Goal: Check status: Check status

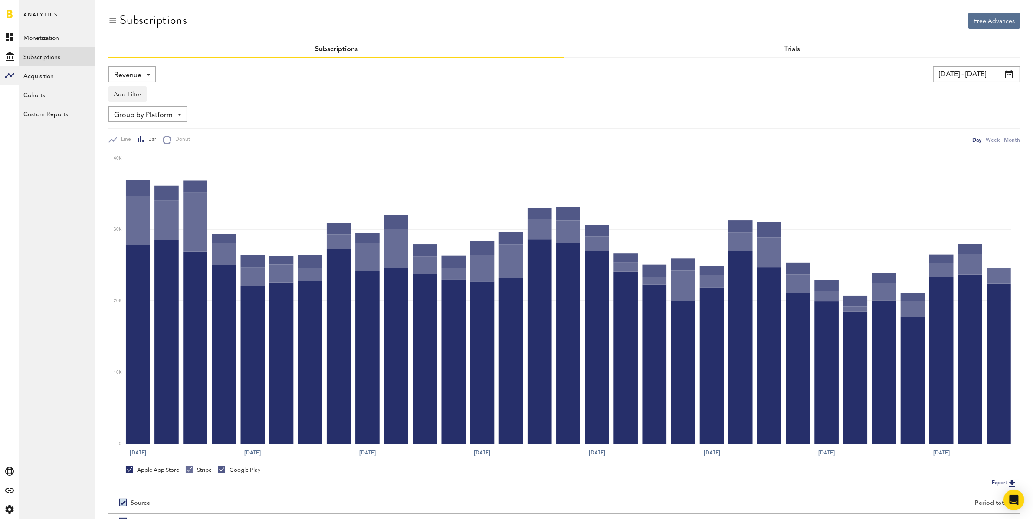
click at [951, 73] on input "[DATE] - [DATE]" at bounding box center [976, 74] width 87 height 16
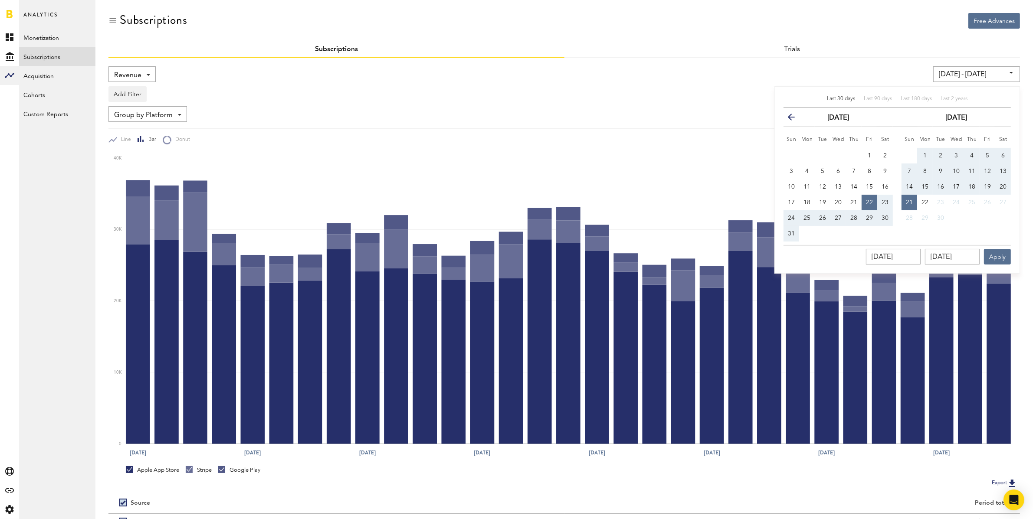
click at [795, 119] on icon "button" at bounding box center [795, 119] width 0 height 0
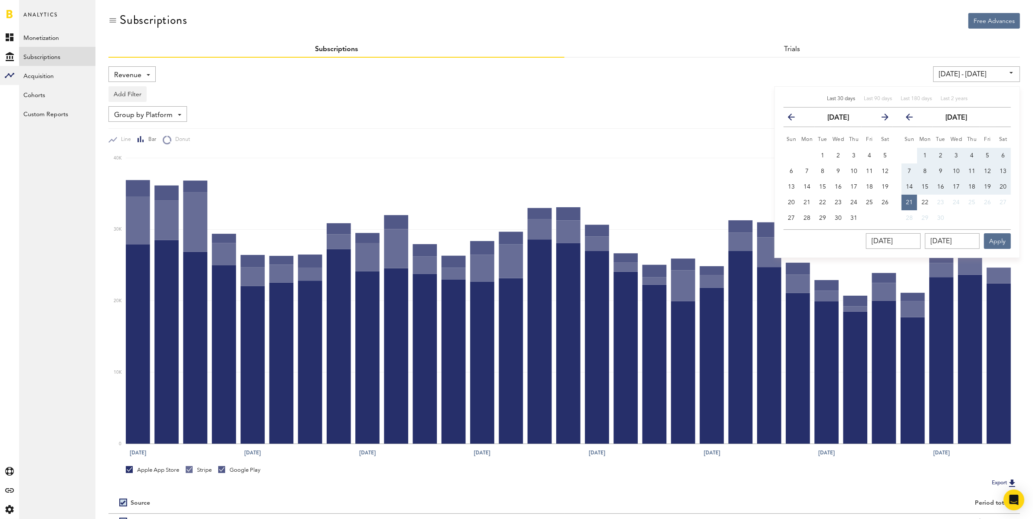
click at [795, 119] on icon "button" at bounding box center [795, 119] width 0 height 0
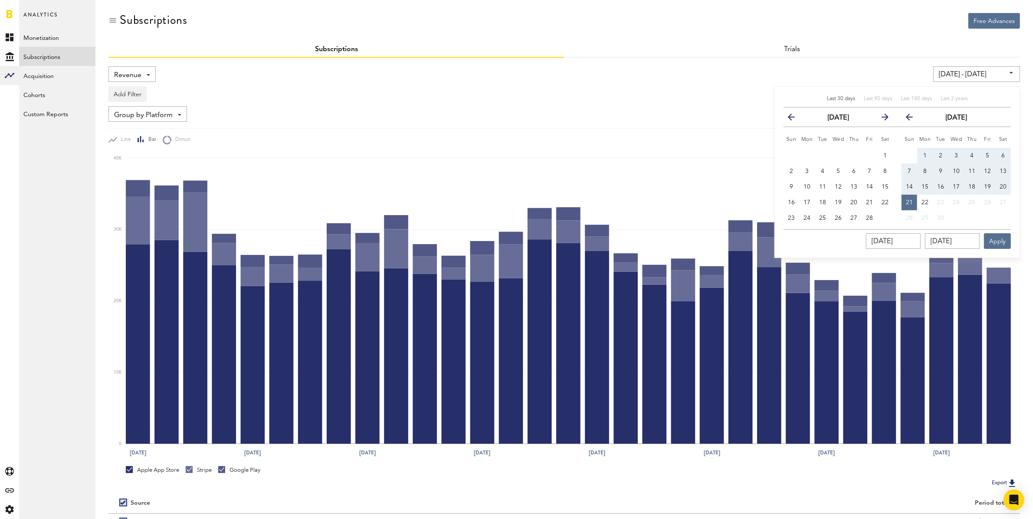
click at [795, 119] on icon "button" at bounding box center [795, 119] width 0 height 0
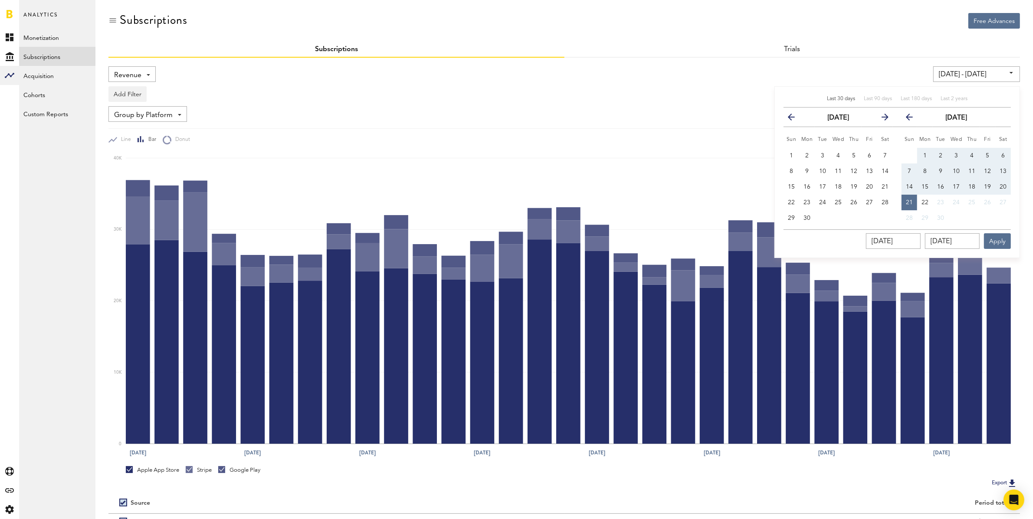
click at [795, 119] on icon "button" at bounding box center [795, 119] width 0 height 0
click at [925, 153] on span "1" at bounding box center [924, 156] width 3 height 6
type input "[DATE] - [DATE]"
type input "[DATE]"
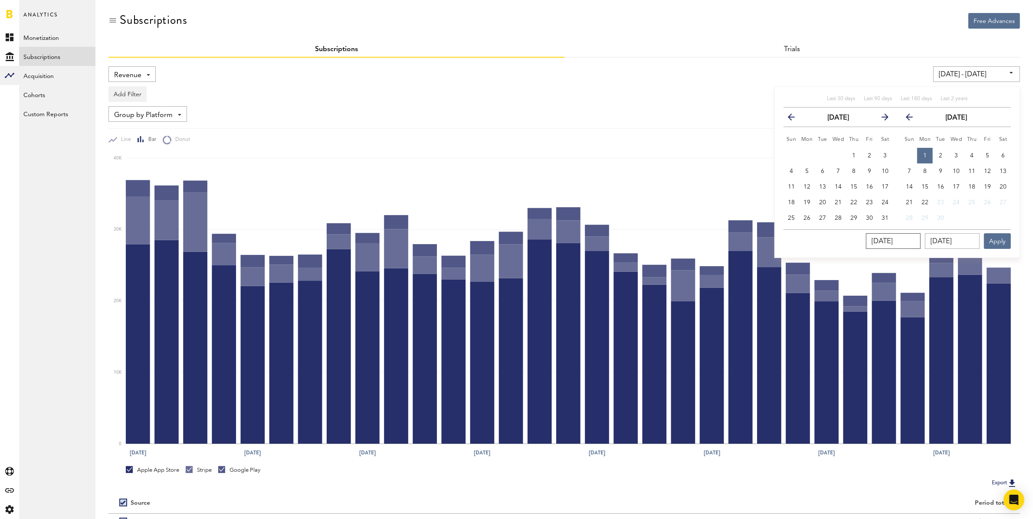
click at [912, 245] on input "[DATE]" at bounding box center [893, 241] width 55 height 16
click at [947, 241] on input "[DATE]" at bounding box center [952, 241] width 55 height 16
click at [882, 119] on icon "button" at bounding box center [882, 119] width 0 height 0
click at [794, 151] on button "1" at bounding box center [792, 156] width 16 height 16
type input "[DATE] - [DATE]"
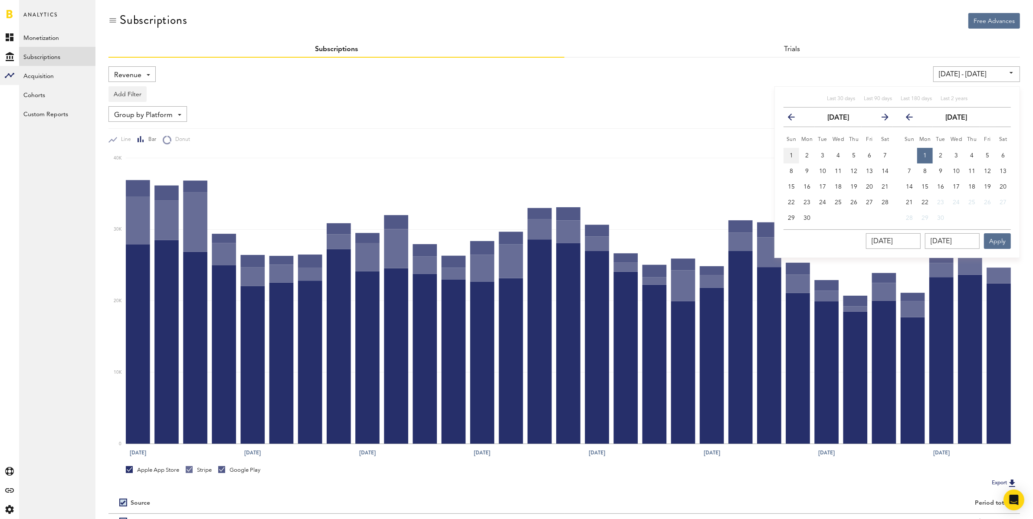
type input "[DATE]"
click at [913, 119] on icon "button" at bounding box center [913, 119] width 0 height 0
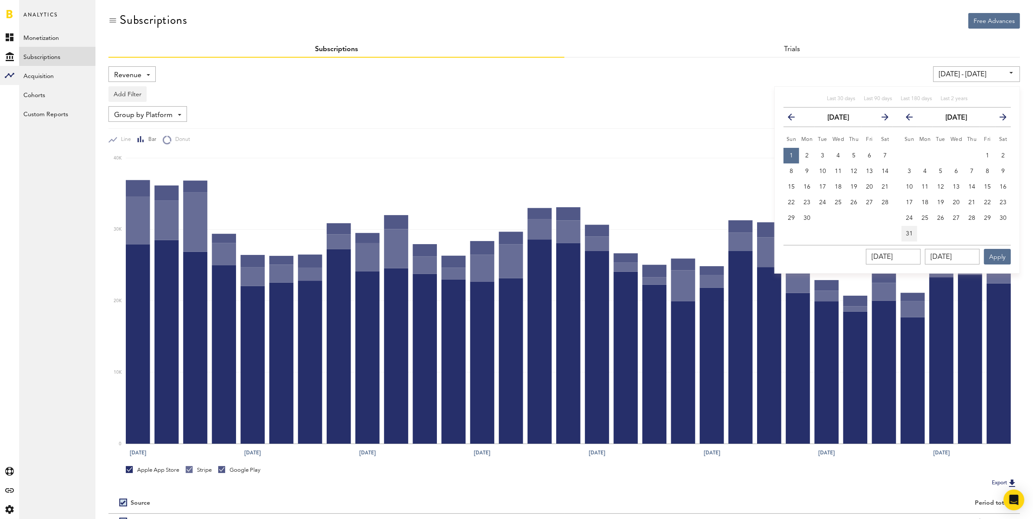
click at [908, 235] on span "31" at bounding box center [909, 234] width 7 height 6
type input "[DATE] - [DATE]"
type input "[DATE]"
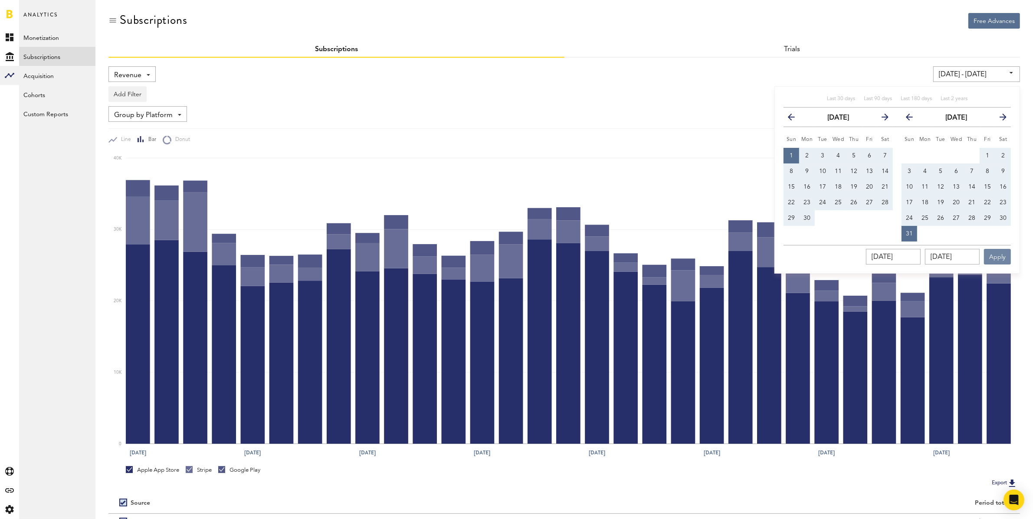
click at [997, 255] on button "Apply" at bounding box center [997, 257] width 27 height 16
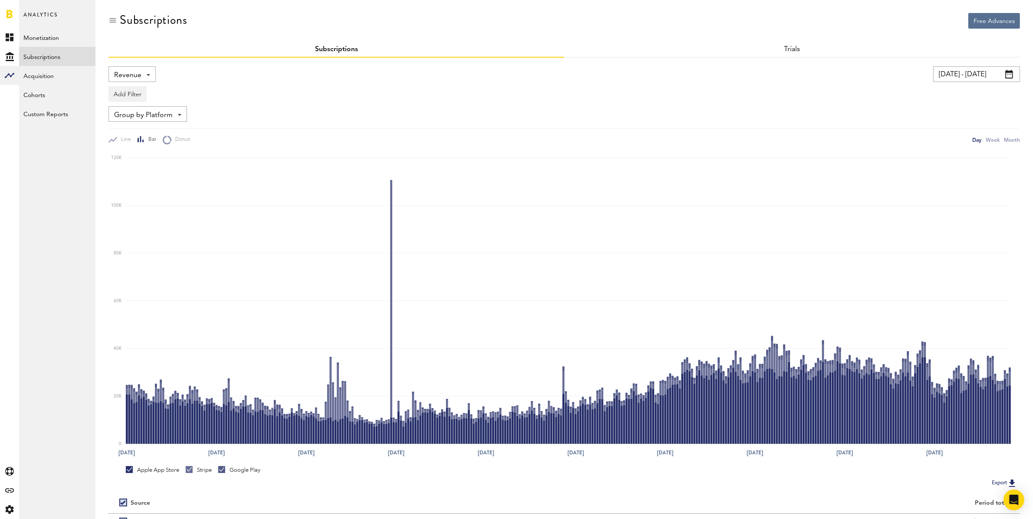
click at [130, 69] on span "Revenue" at bounding box center [127, 75] width 27 height 15
click at [157, 167] on span "New Subscriptions" at bounding box center [161, 168] width 88 height 15
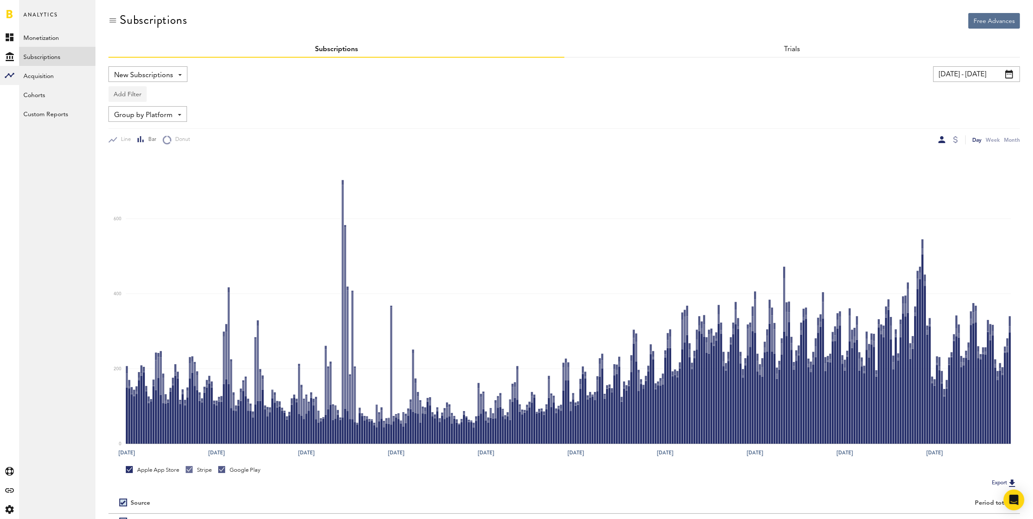
click at [136, 93] on button "Add Filter" at bounding box center [127, 94] width 38 height 16
click at [133, 131] on li "Apps" at bounding box center [148, 133] width 70 height 16
click at [135, 96] on div "Apps" at bounding box center [140, 95] width 38 height 15
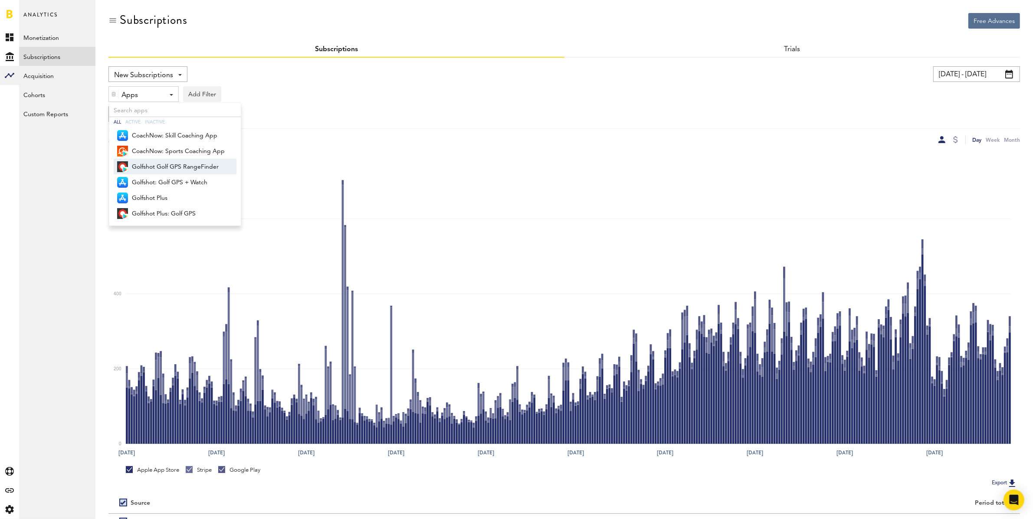
click at [160, 165] on span "Golfshot Golf GPS RangeFinder" at bounding box center [178, 167] width 93 height 15
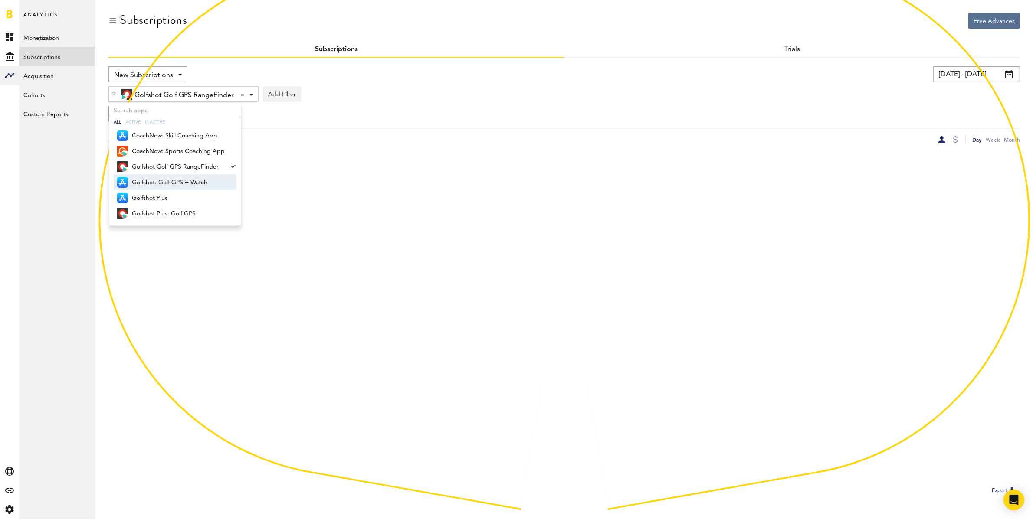
click at [164, 181] on span "Golfshot: Golf GPS + Watch" at bounding box center [178, 182] width 93 height 15
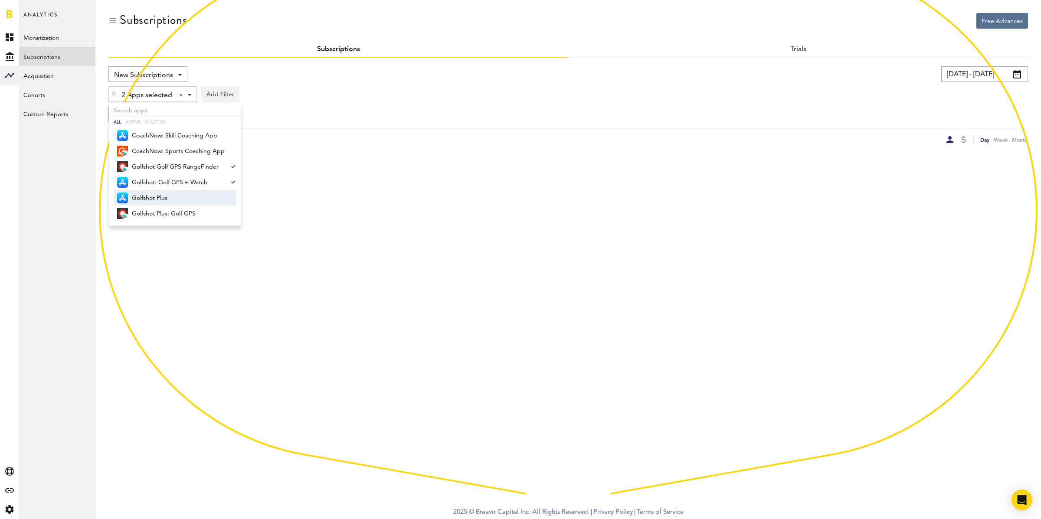
click at [159, 194] on span "Golfshot Plus" at bounding box center [178, 198] width 93 height 15
click at [175, 215] on span "Golfshot Plus: Golf GPS" at bounding box center [178, 214] width 93 height 15
click at [342, 122] on div "New Subscriptions Revenue MRR Actives Trial Status Billing Retries New Subscrip…" at bounding box center [568, 105] width 920 height 78
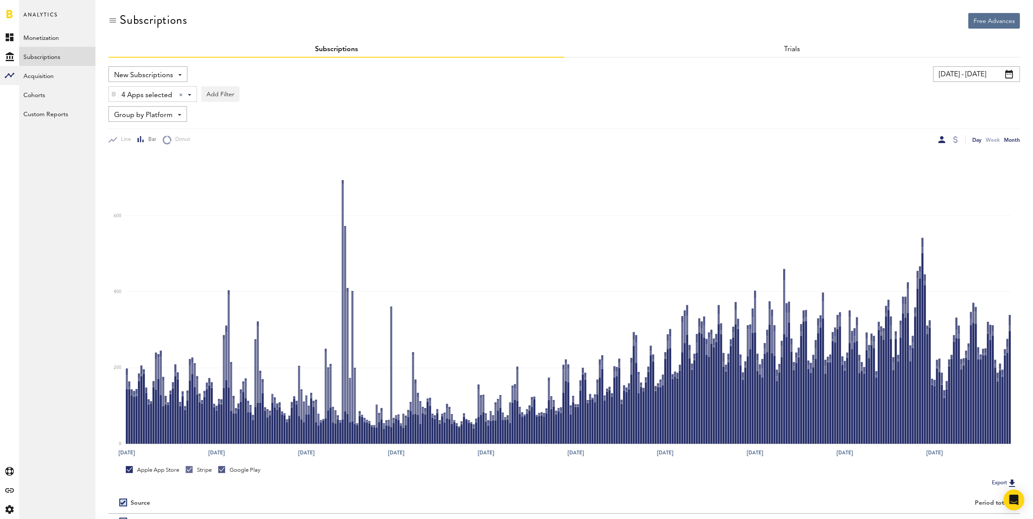
click at [1013, 142] on div "Month" at bounding box center [1012, 139] width 16 height 9
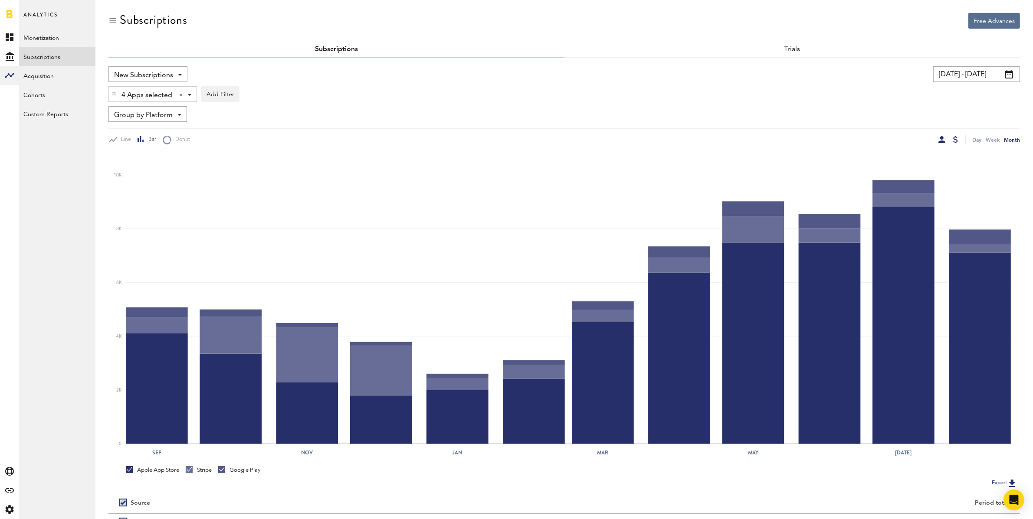
click at [958, 142] on div at bounding box center [955, 139] width 7 height 9
click at [956, 141] on div at bounding box center [955, 139] width 5 height 7
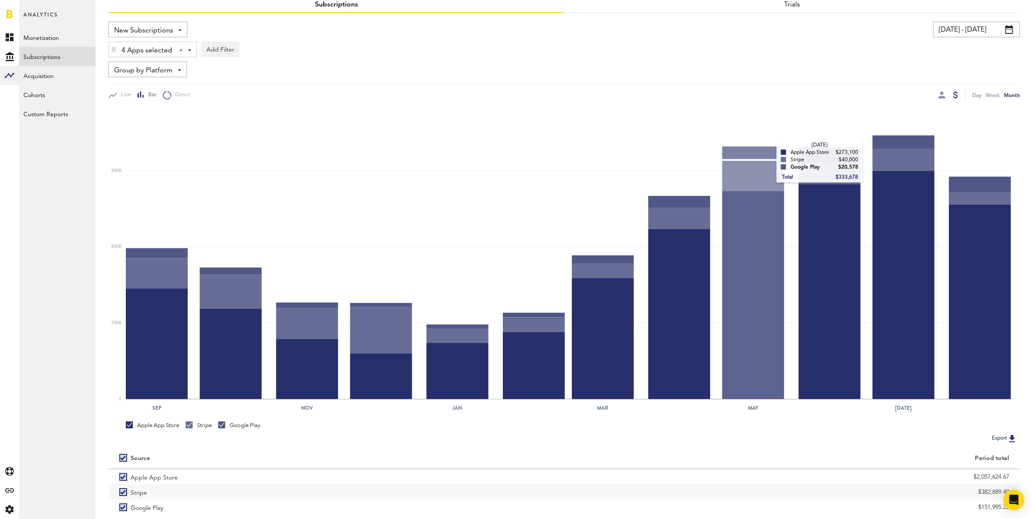
scroll to position [88, 0]
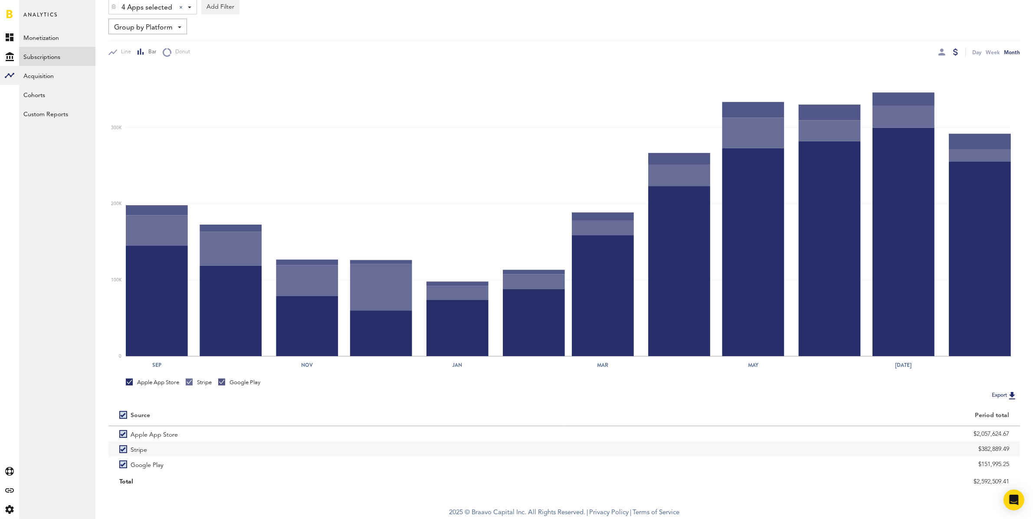
click at [1013, 394] on img at bounding box center [1012, 396] width 10 height 10
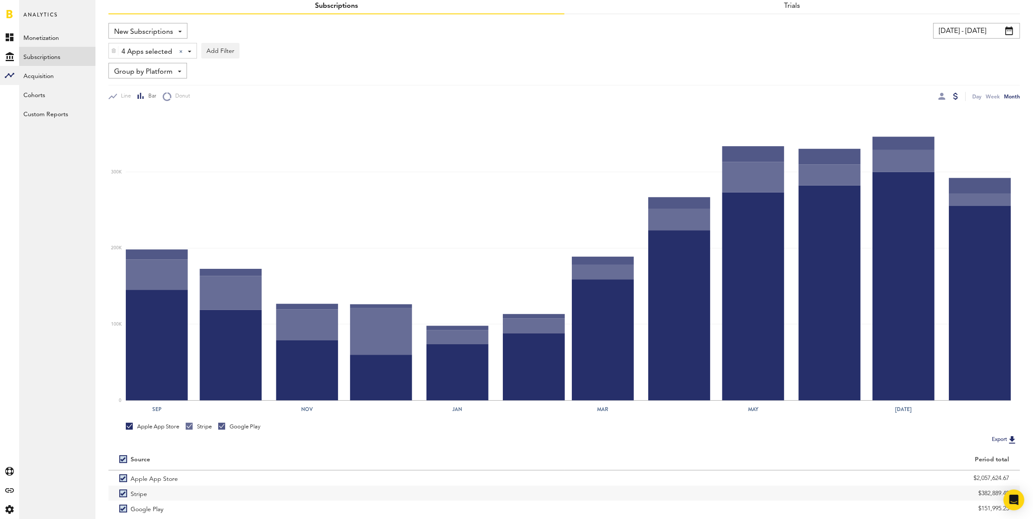
scroll to position [0, 0]
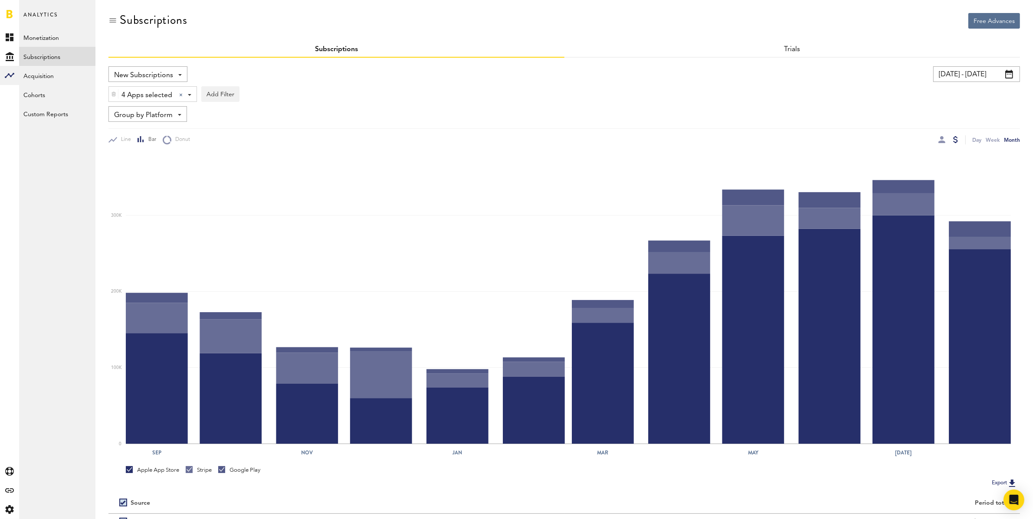
click at [972, 73] on input "[DATE] - [DATE]" at bounding box center [976, 74] width 87 height 16
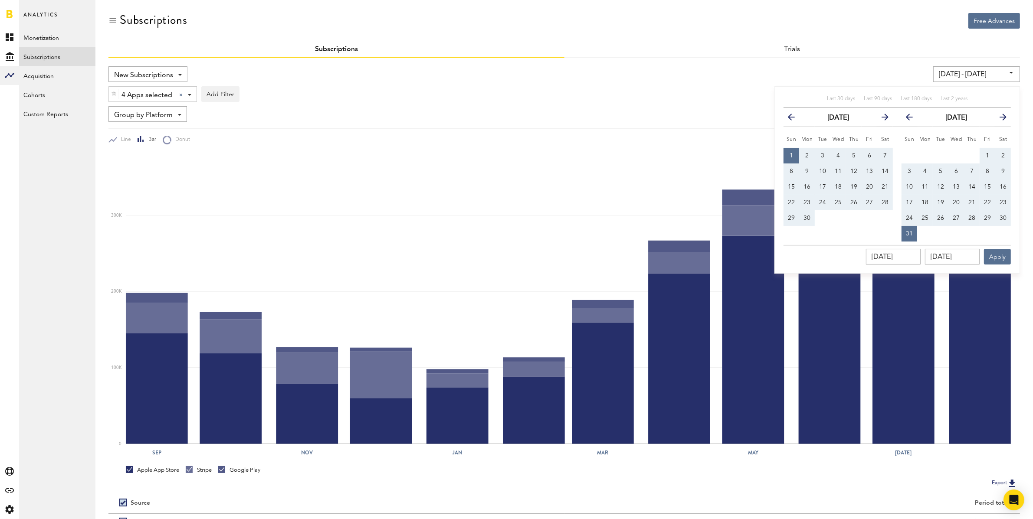
click at [795, 119] on icon "button" at bounding box center [795, 119] width 0 height 0
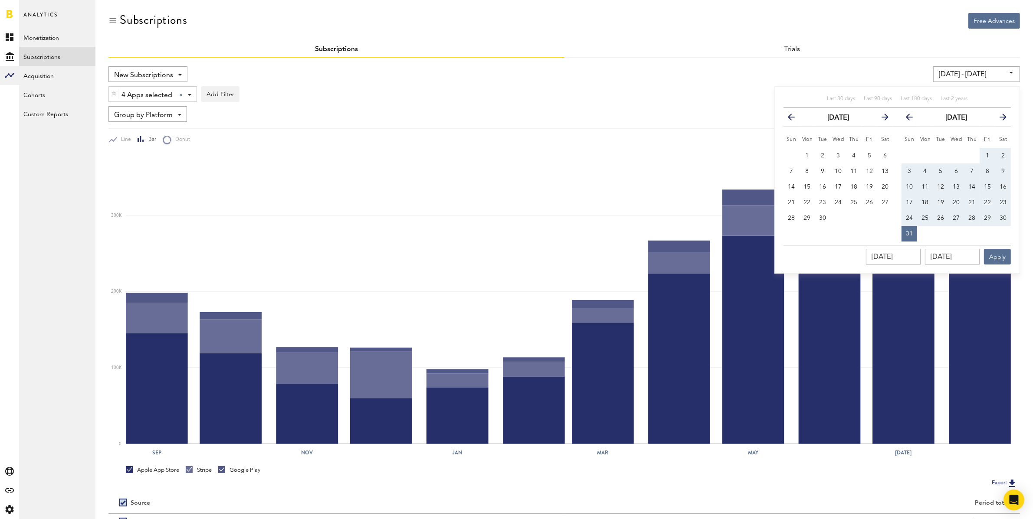
click at [795, 119] on icon "button" at bounding box center [795, 119] width 0 height 0
click at [808, 156] on span "1" at bounding box center [806, 156] width 3 height 6
type input "[DATE] - [DATE]"
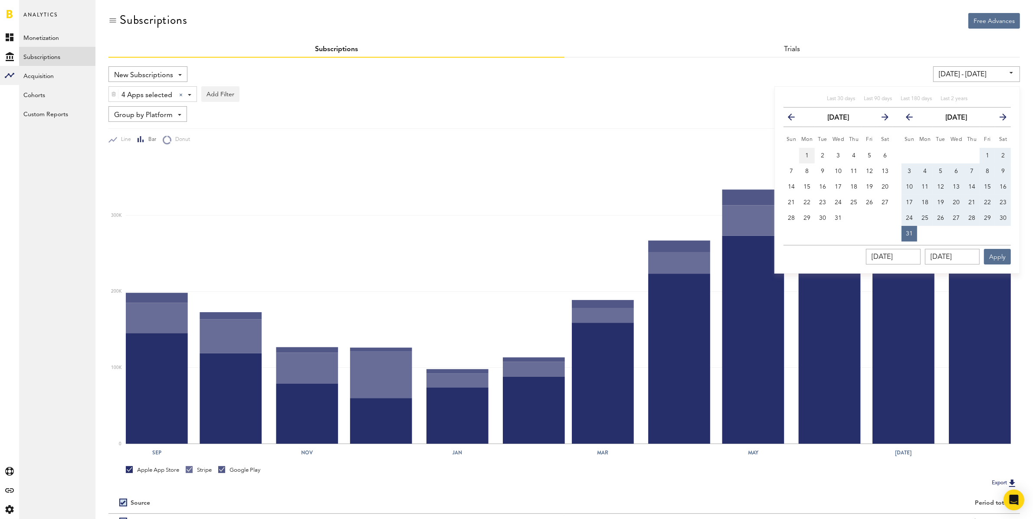
type input "[DATE]"
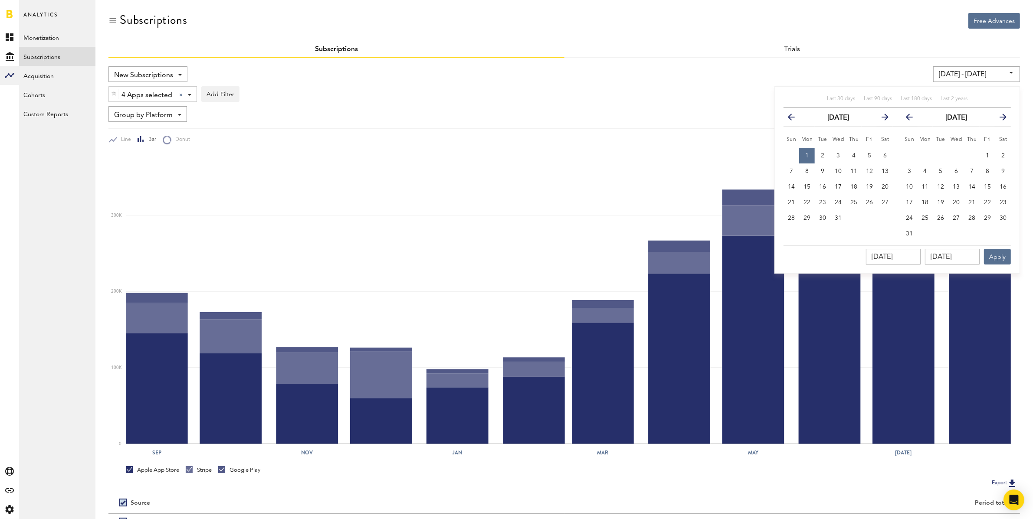
click at [913, 119] on icon "button" at bounding box center [913, 119] width 0 height 0
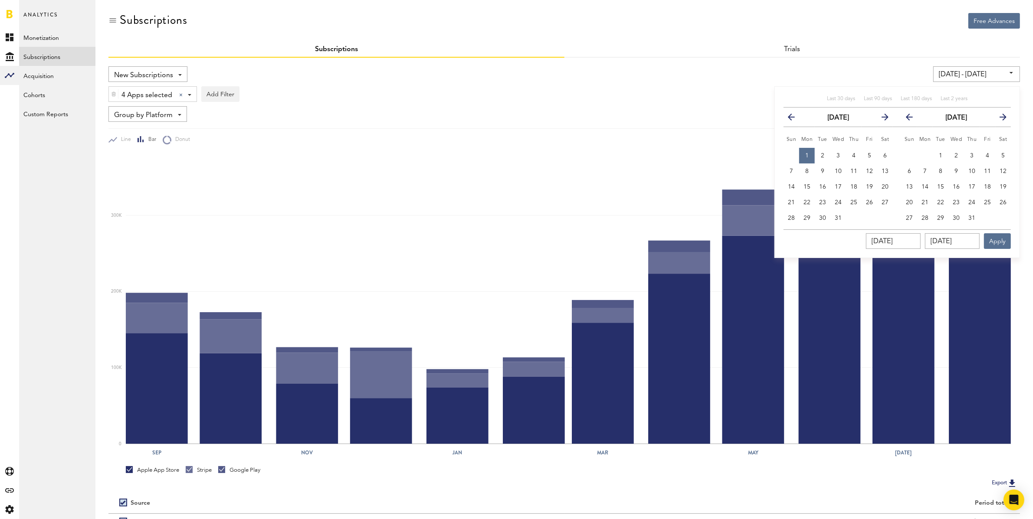
click at [913, 119] on icon "button" at bounding box center [913, 119] width 0 height 0
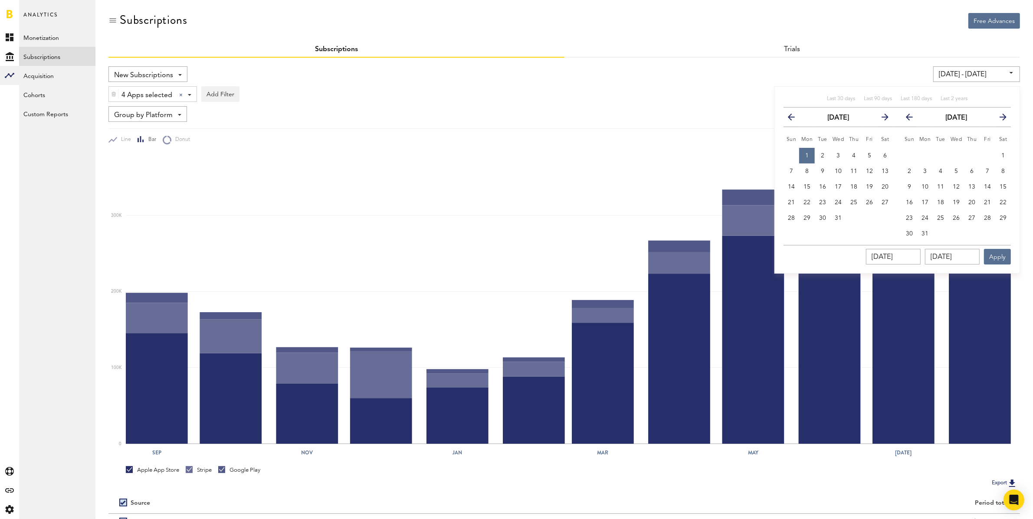
click at [913, 119] on icon "button" at bounding box center [913, 119] width 0 height 0
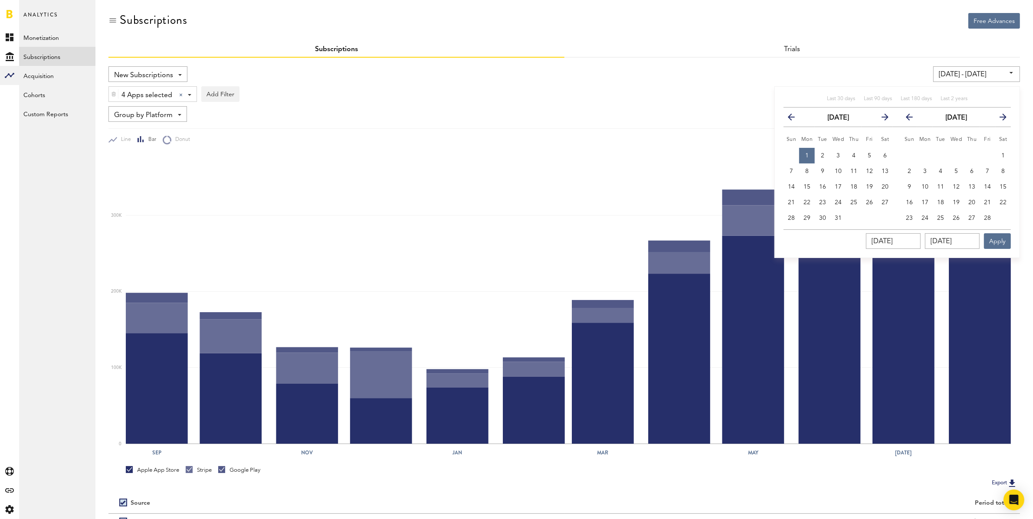
click at [913, 119] on icon "button" at bounding box center [913, 119] width 0 height 0
click at [939, 212] on button "31" at bounding box center [941, 218] width 16 height 16
type input "[DATE] - [DATE]"
type input "[DATE]"
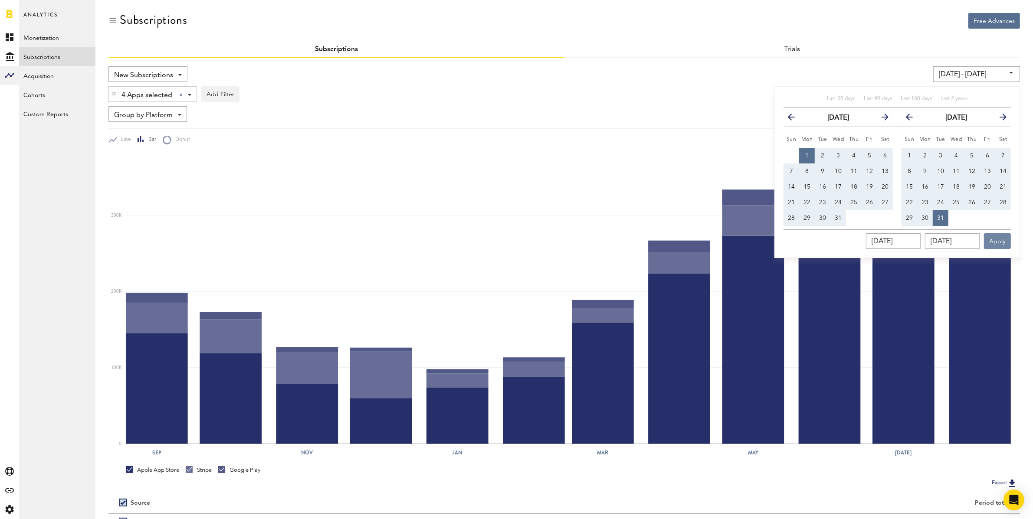
click at [1001, 240] on button "Apply" at bounding box center [997, 241] width 27 height 16
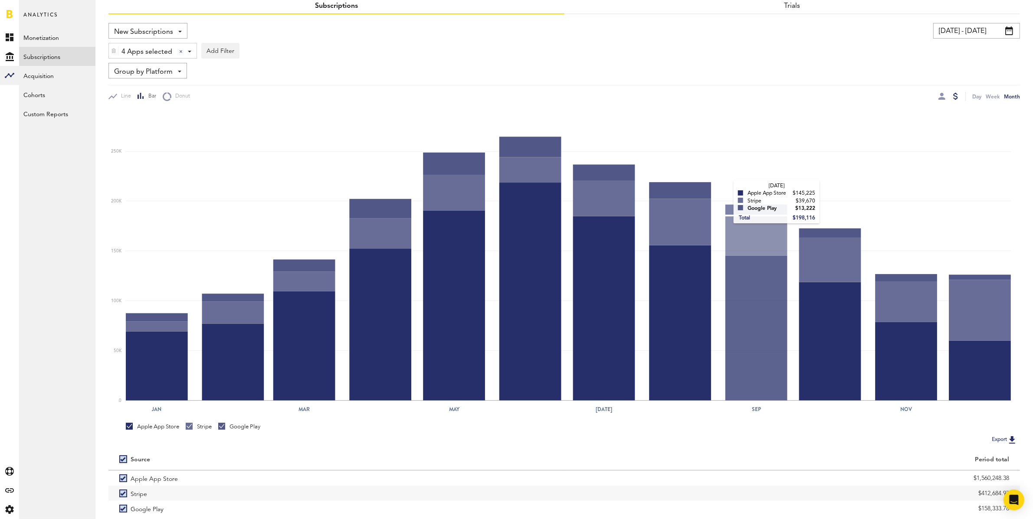
scroll to position [88, 0]
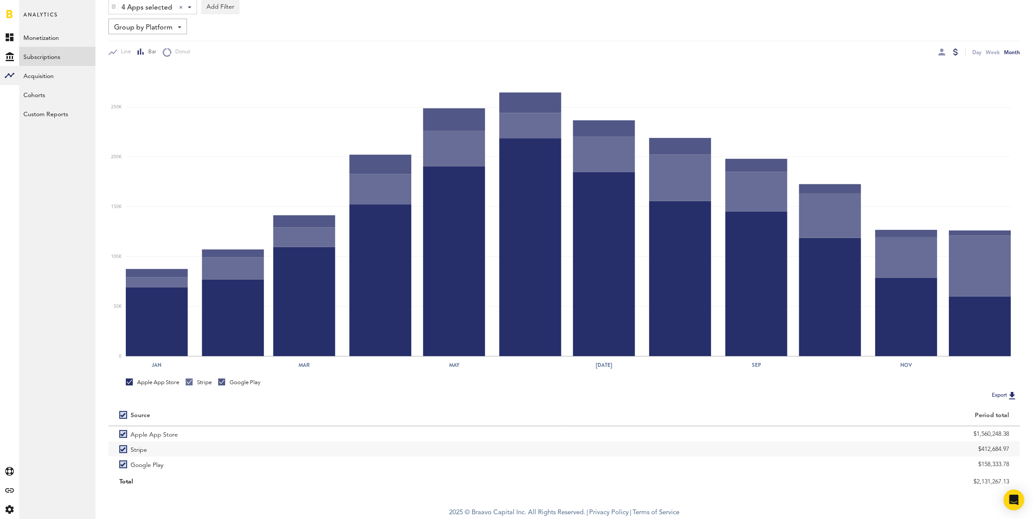
click at [1011, 395] on img at bounding box center [1012, 396] width 10 height 10
